Goal: Transaction & Acquisition: Purchase product/service

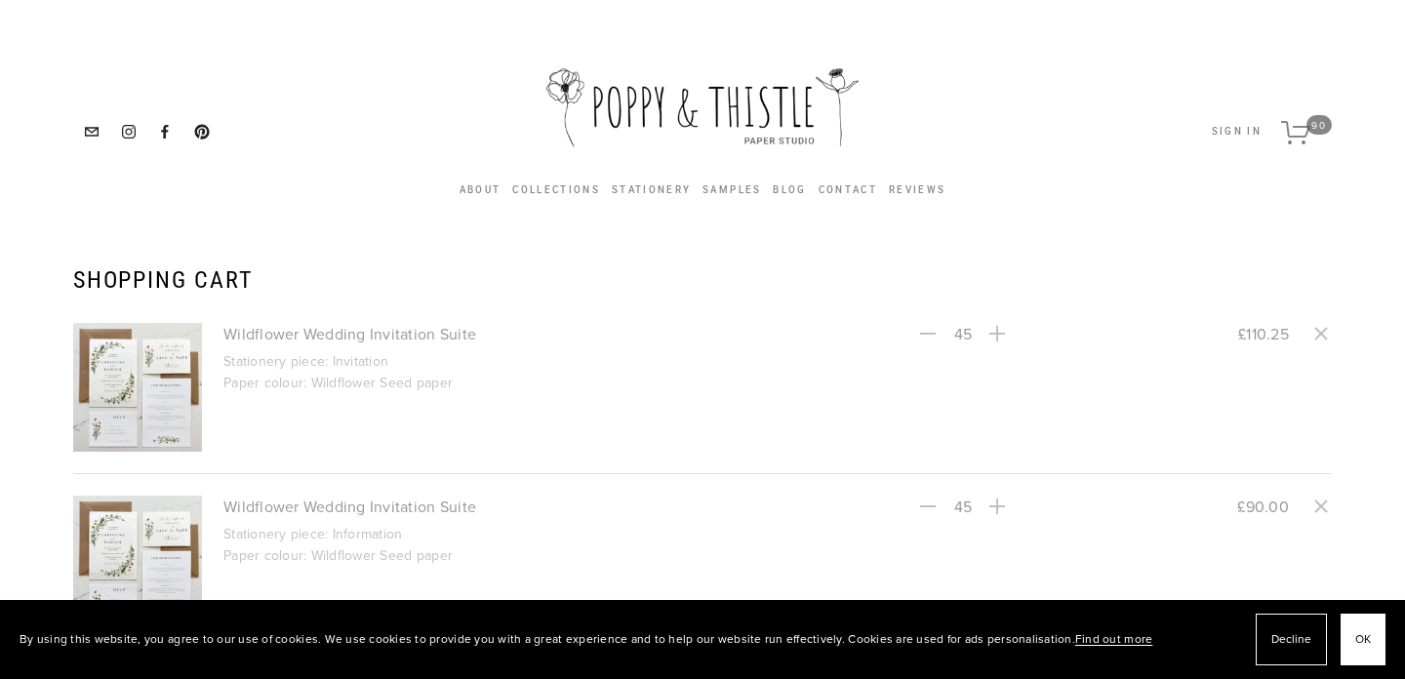
click at [311, 330] on link "Wildflower Wedding Invitation Suite" at bounding box center [543, 333] width 640 height 21
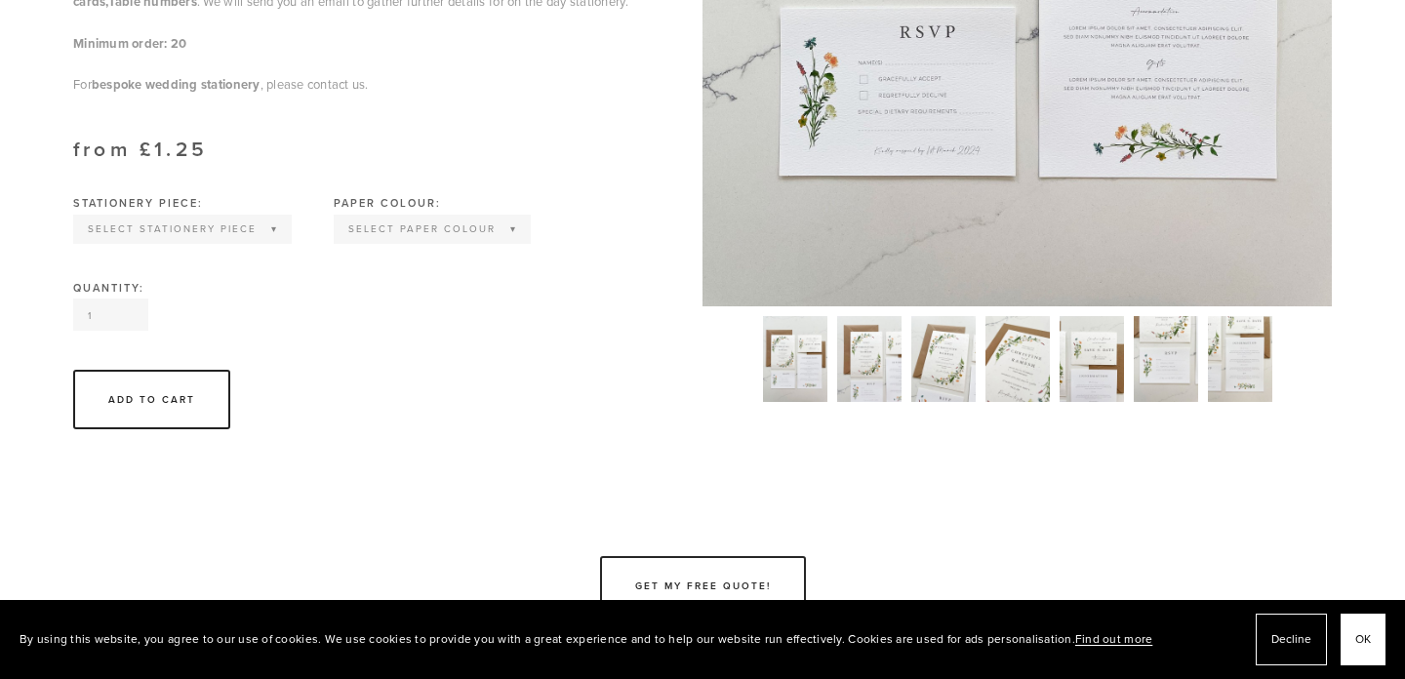
scroll to position [856, 0]
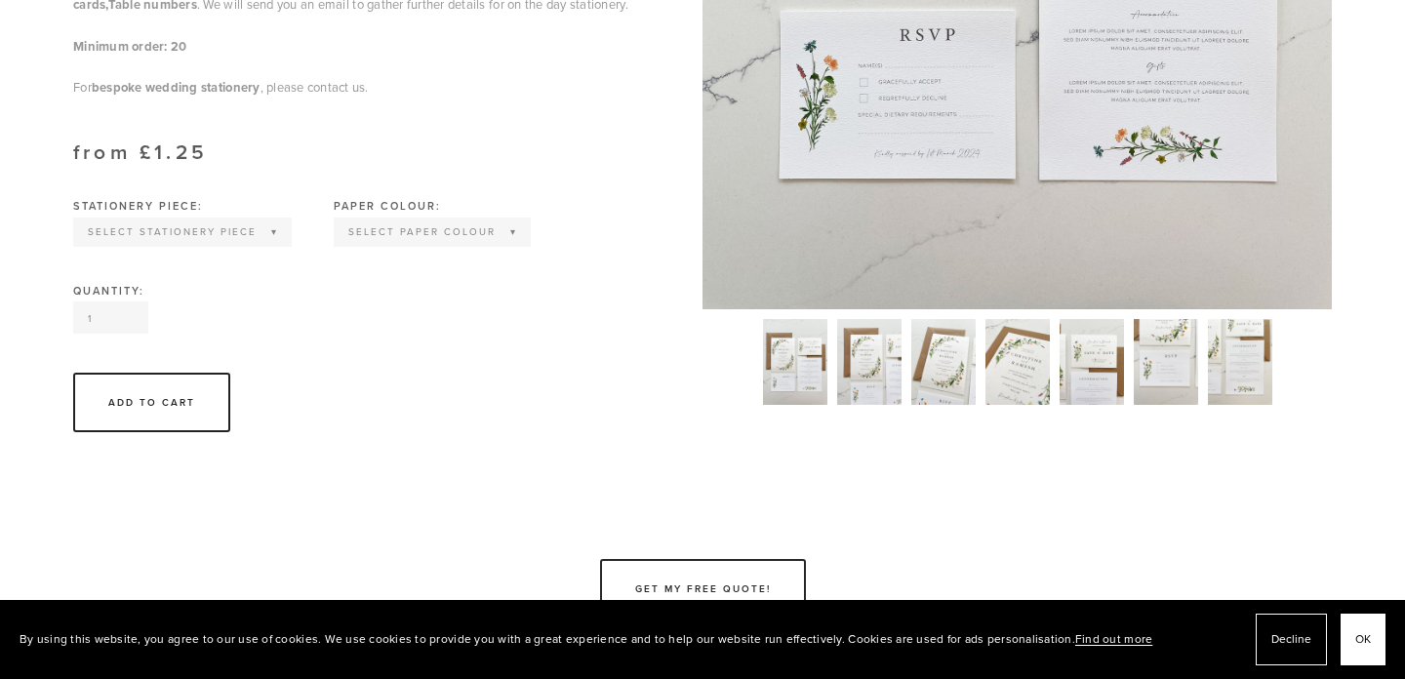
click at [1031, 371] on img at bounding box center [1018, 362] width 64 height 86
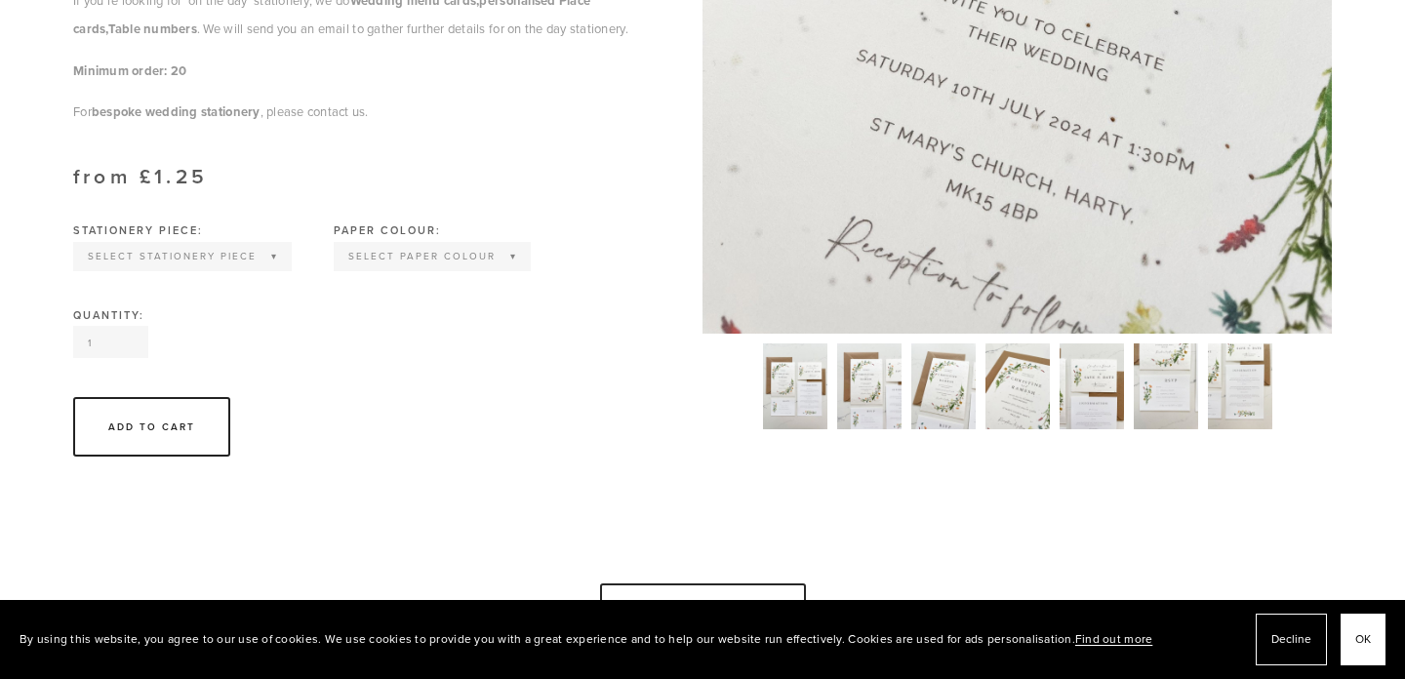
scroll to position [833, 0]
click at [878, 391] on img at bounding box center [869, 385] width 64 height 86
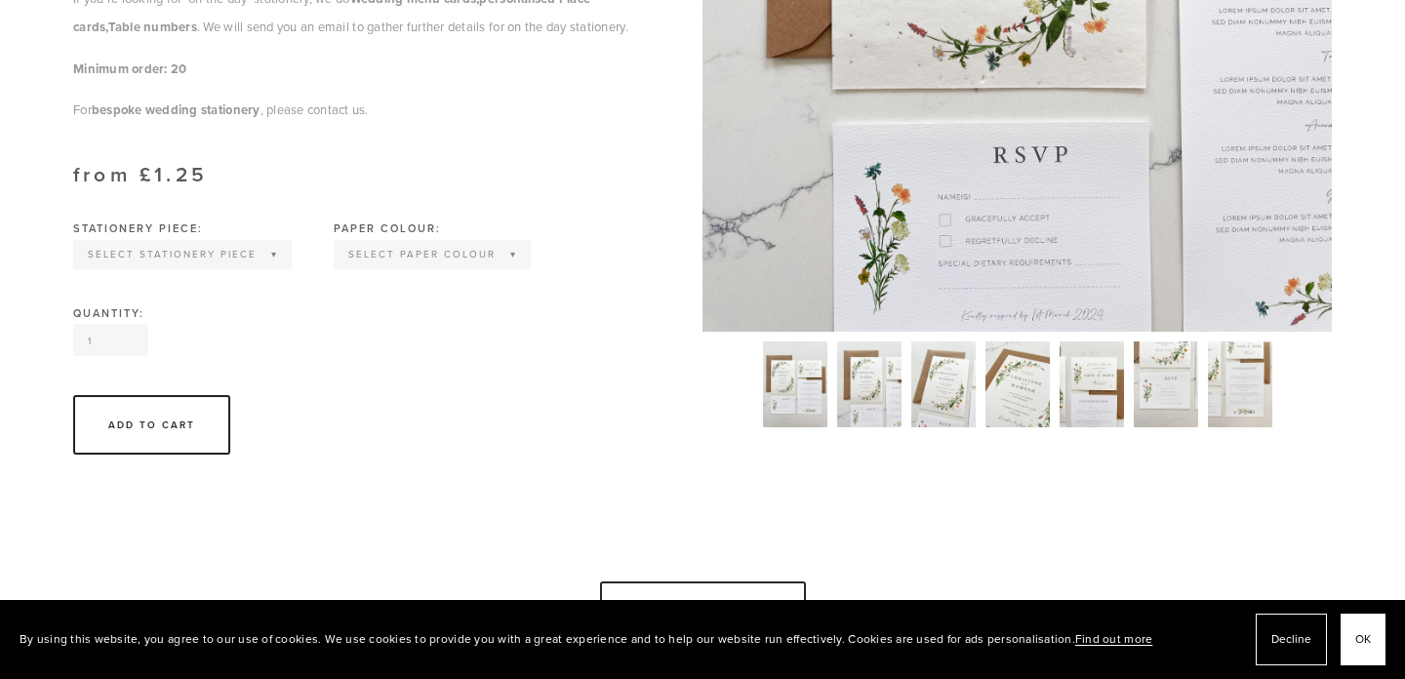
click at [803, 388] on img at bounding box center [795, 385] width 64 height 86
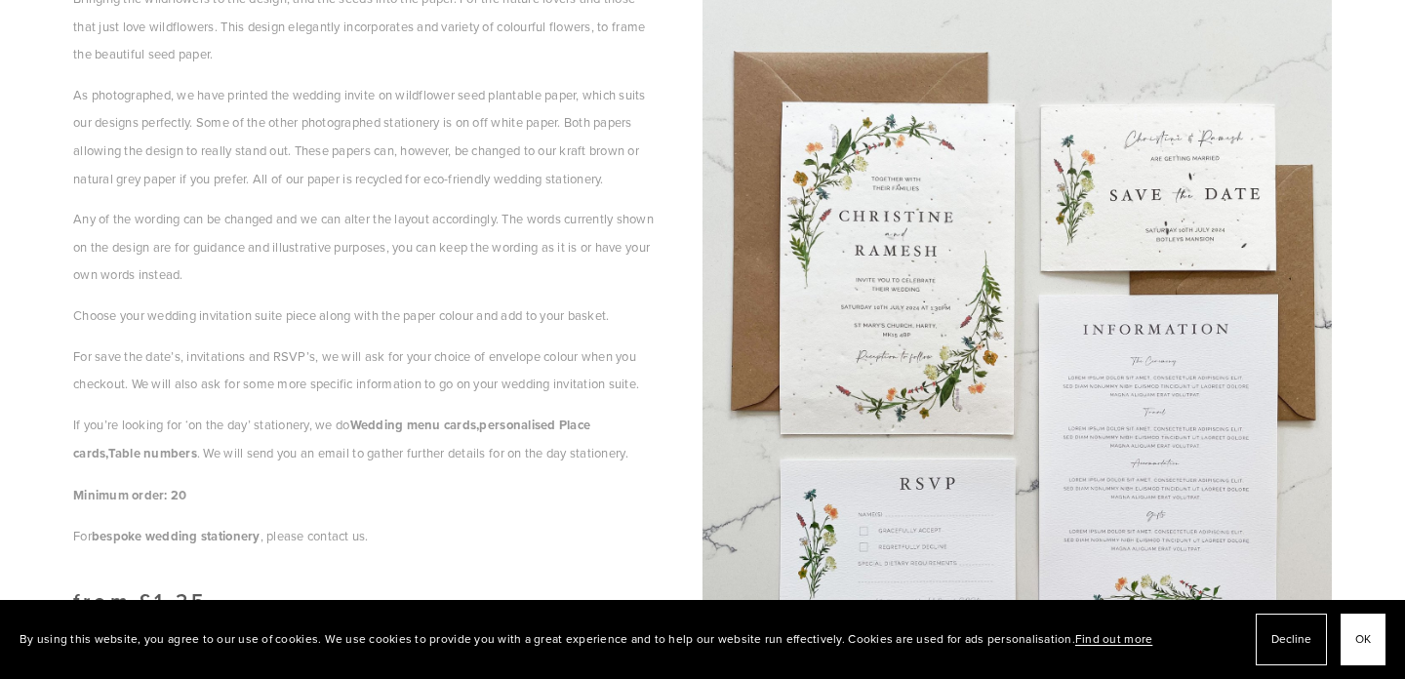
scroll to position [405, 0]
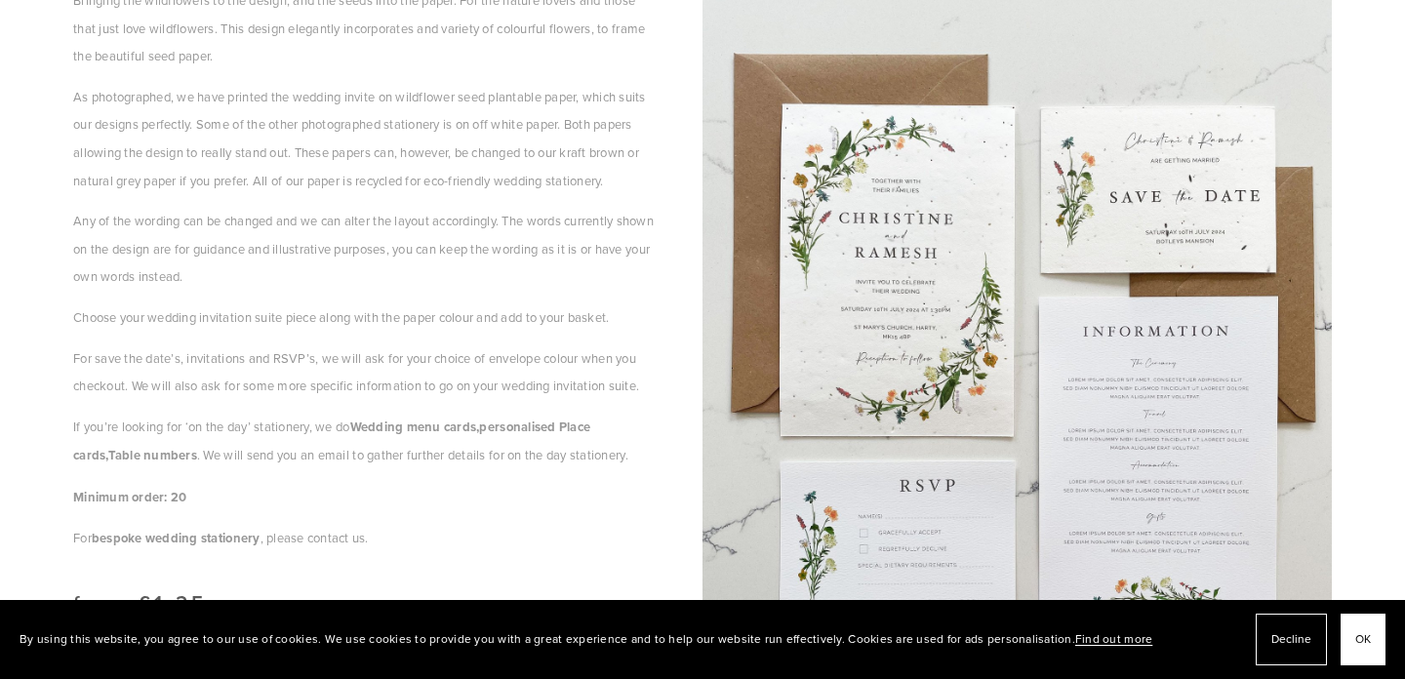
click at [1139, 428] on img at bounding box center [1017, 340] width 629 height 839
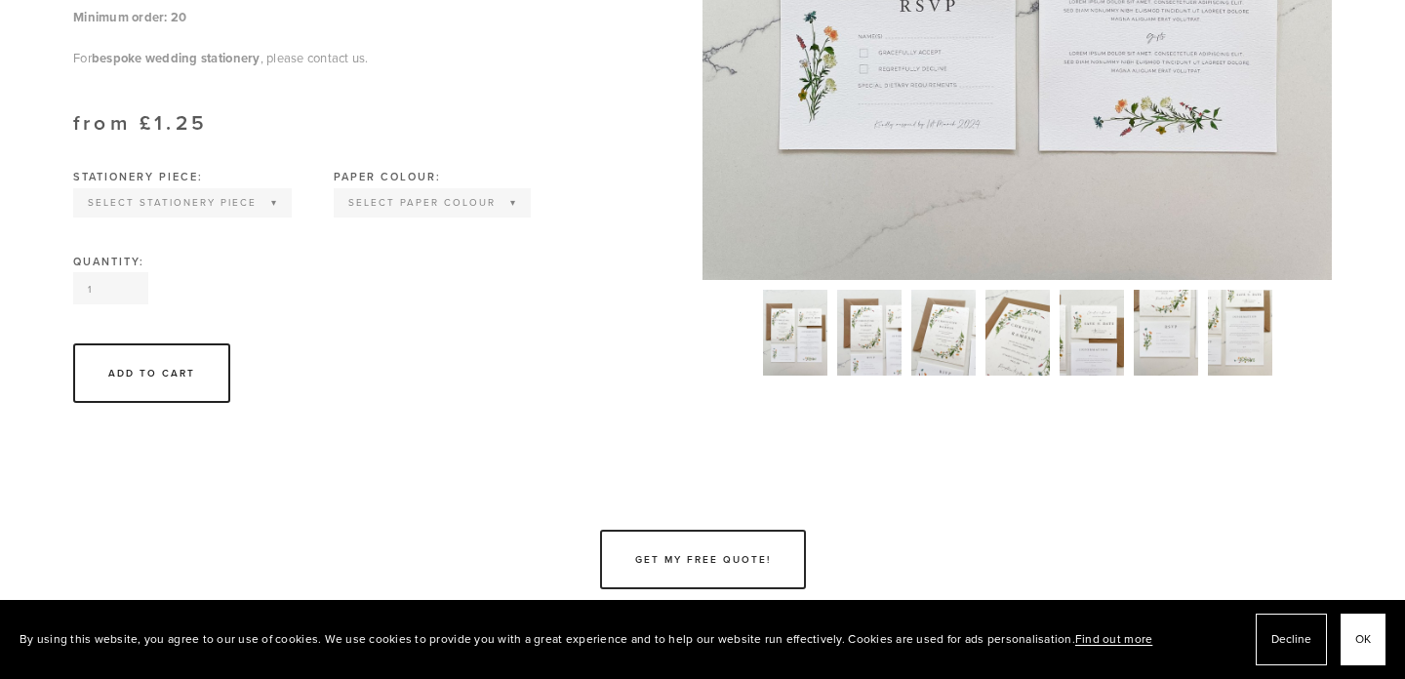
scroll to position [886, 0]
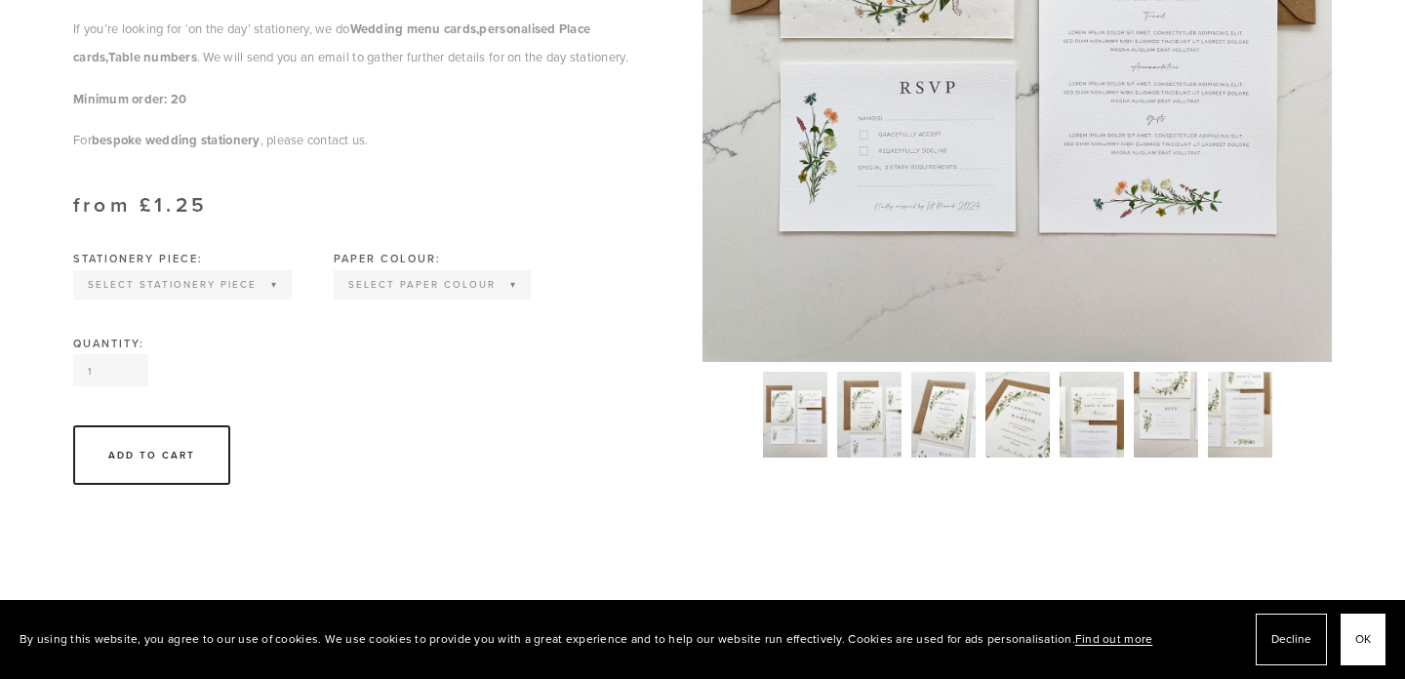
scroll to position [806, 0]
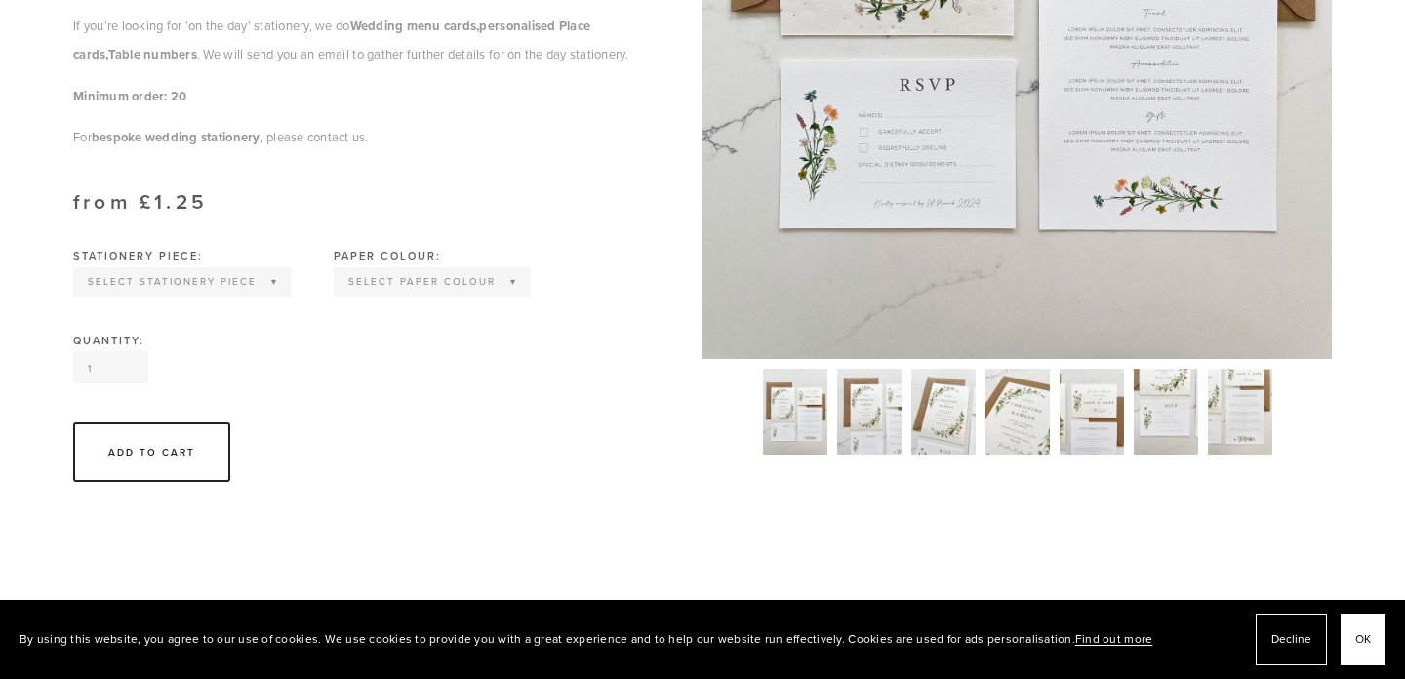
click at [206, 295] on select "Select Stationery piece Invitation Save the Date RSVP Information Order of Serv…" at bounding box center [182, 281] width 215 height 25
select select "Invitation"
click at [374, 295] on select "Select Paper colour Wildflower Seed paper Off white Kraft Brown Natural Grey" at bounding box center [343, 281] width 193 height 25
select select "Wildflower Seed paper"
drag, startPoint x: 116, startPoint y: 424, endPoint x: 51, endPoint y: 417, distance: 65.8
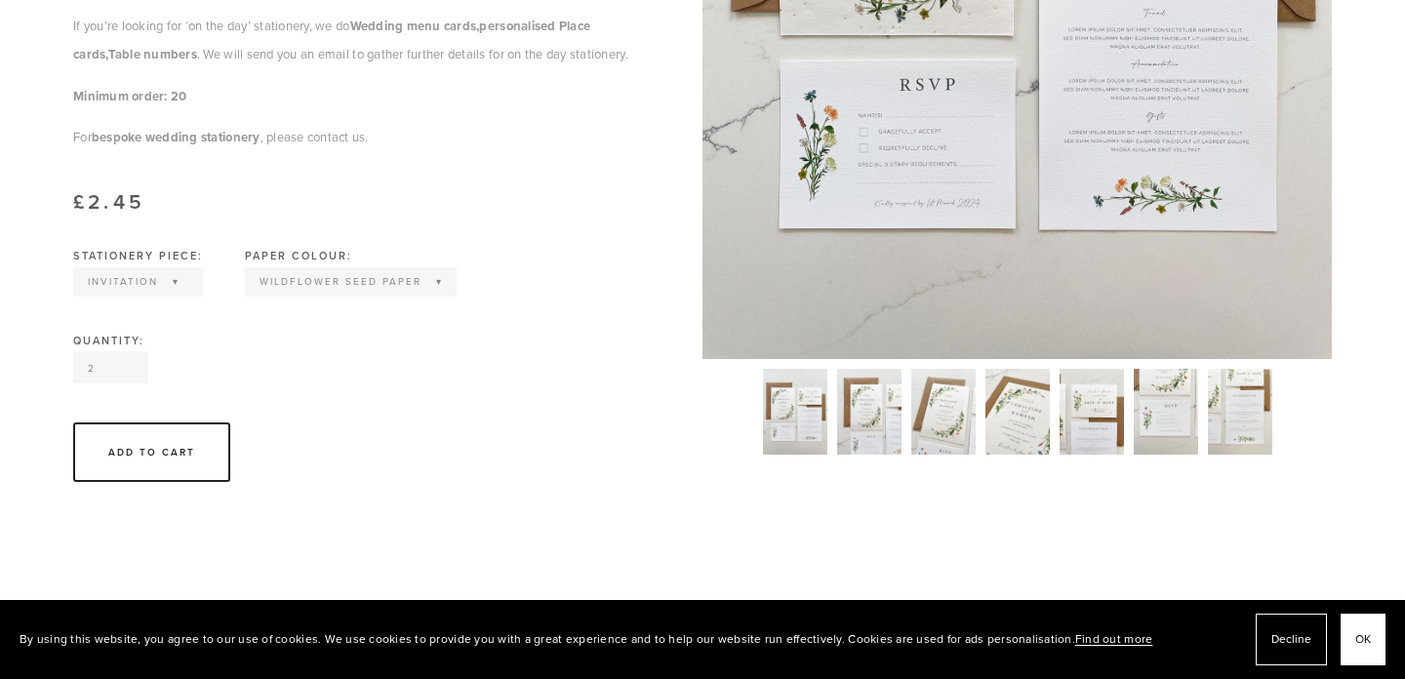
type input "2"
click at [73, 383] on input "2" at bounding box center [110, 367] width 75 height 32
type input "45"
click at [307, 482] on div "Add To Cart" at bounding box center [363, 452] width 581 height 60
click at [185, 460] on div "Add To Cart" at bounding box center [151, 452] width 87 height 15
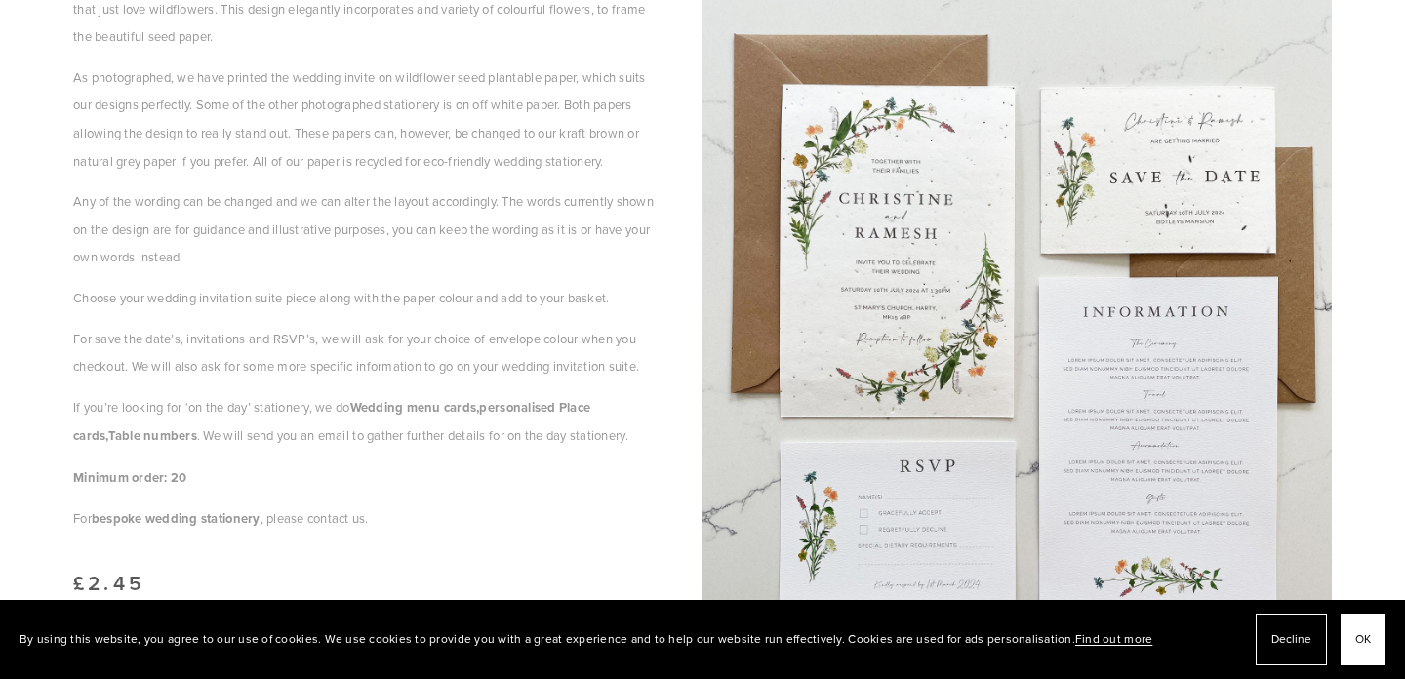
scroll to position [0, 0]
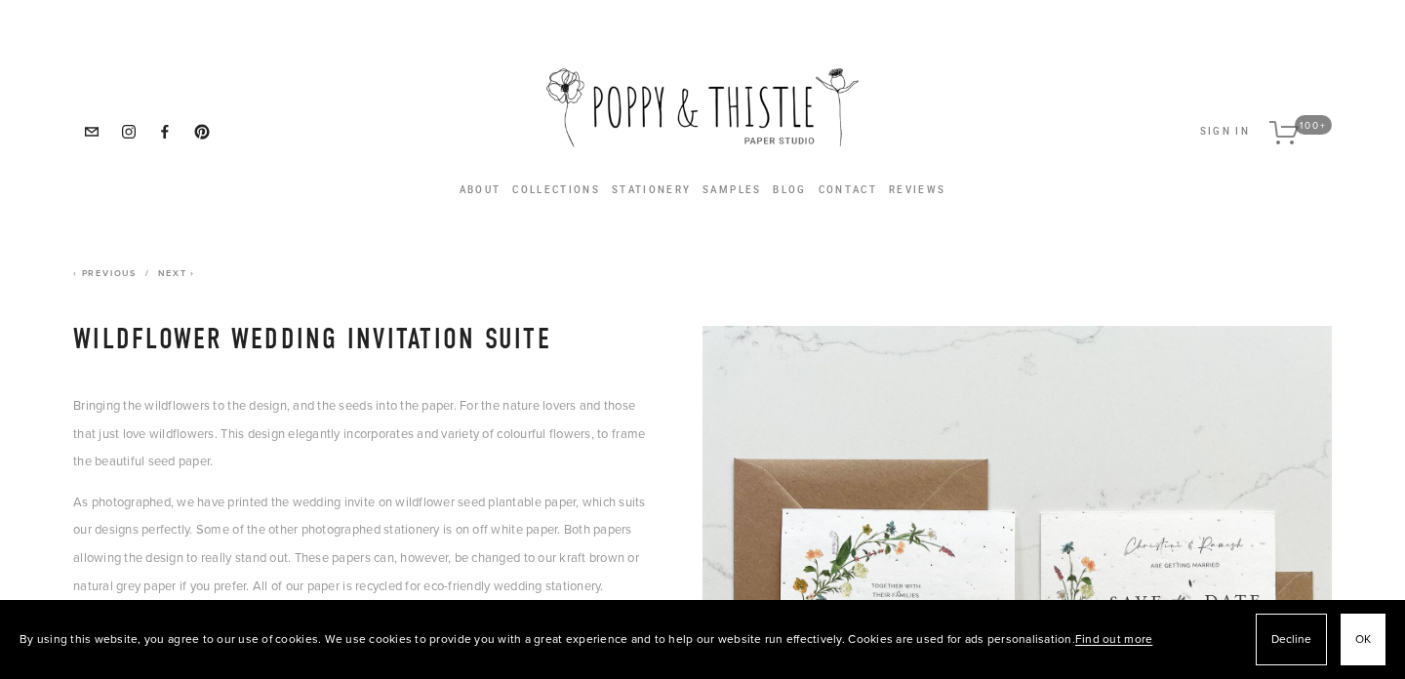
click at [1282, 127] on use "More than 100 items in cart" at bounding box center [1283, 132] width 28 height 21
